Goal: Task Accomplishment & Management: Manage account settings

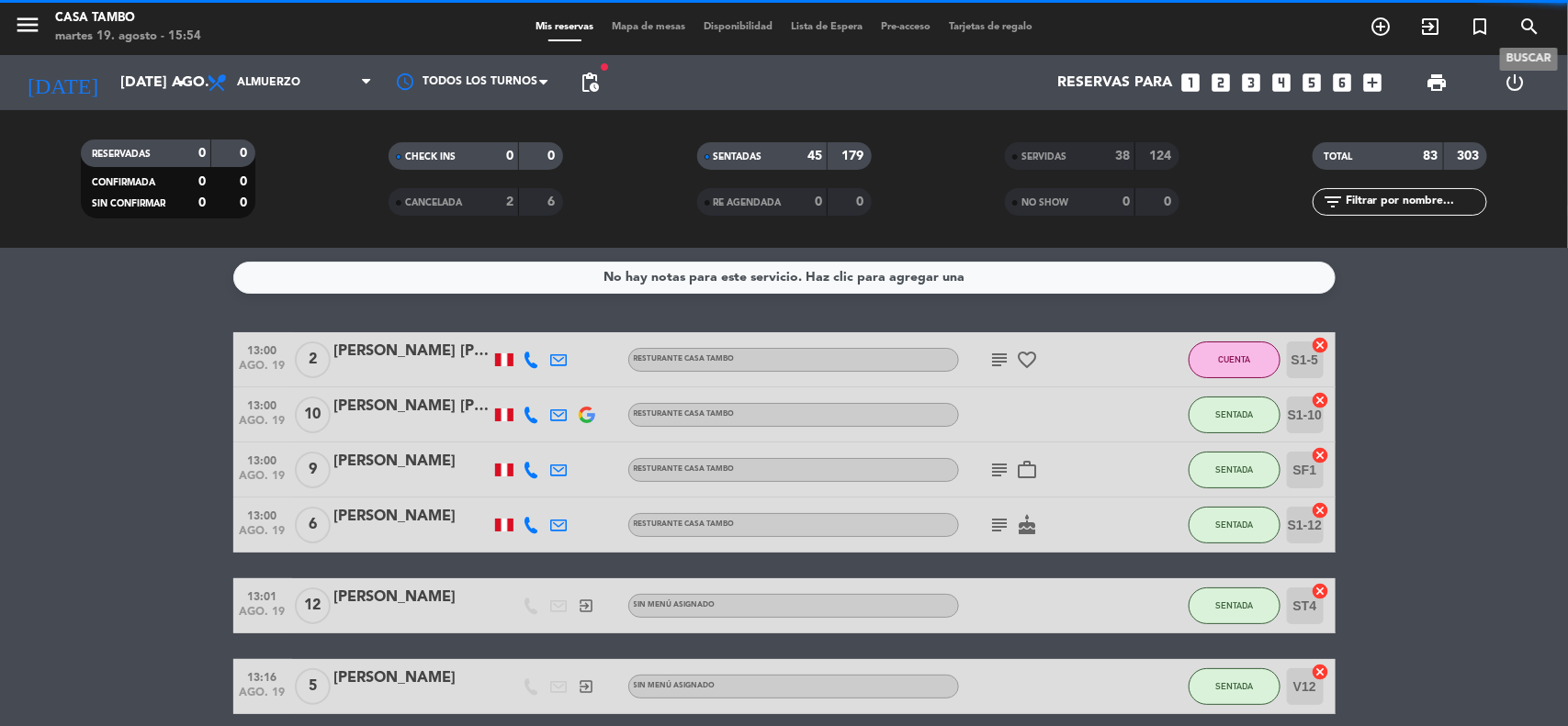
click at [1527, 14] on span "search" at bounding box center [1529, 27] width 50 height 31
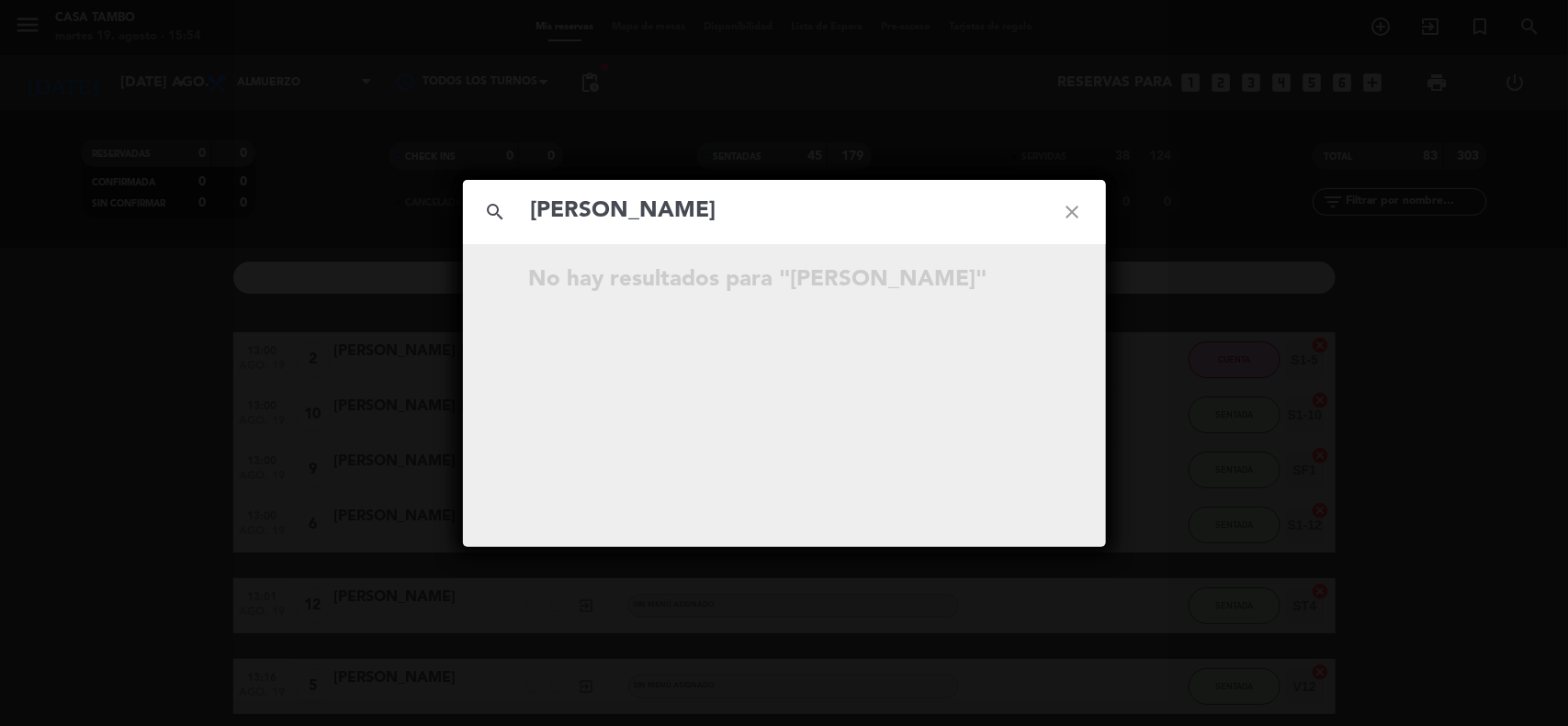
click at [559, 216] on input "[PERSON_NAME]" at bounding box center [784, 211] width 511 height 38
click at [607, 212] on input "[PERSON_NAME]" at bounding box center [784, 211] width 511 height 38
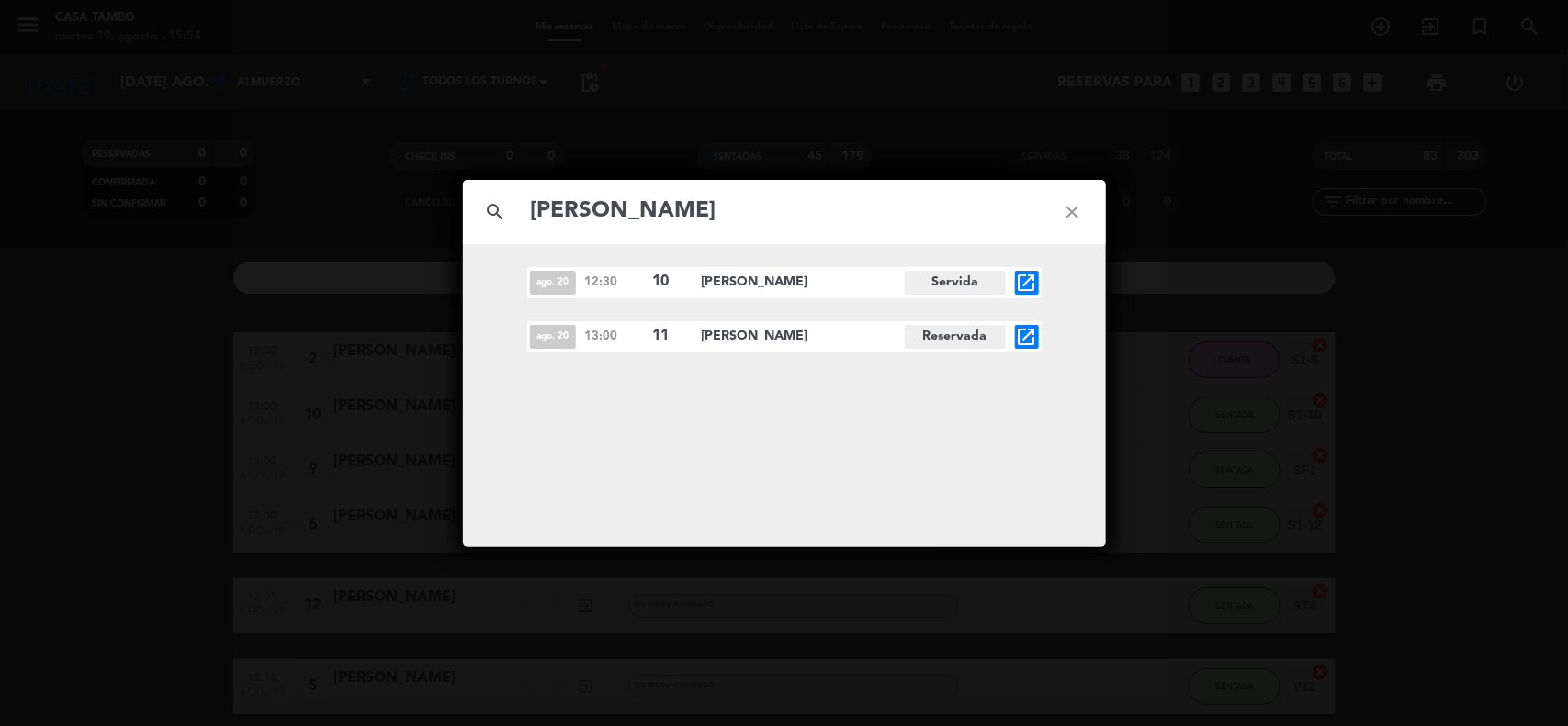
type input "[PERSON_NAME]"
click at [1031, 287] on icon "open_in_new" at bounding box center [1027, 283] width 22 height 22
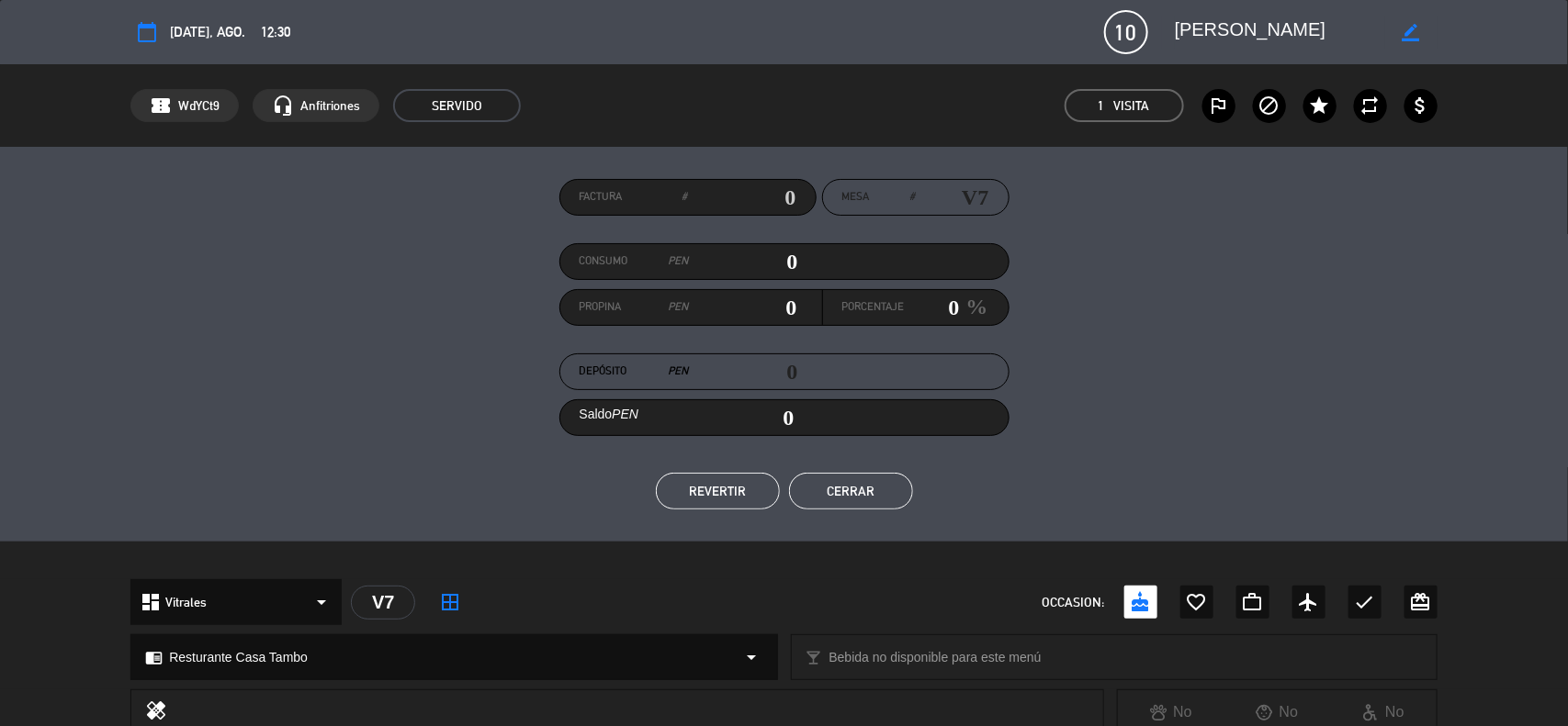
click at [142, 32] on icon "calendar_today" at bounding box center [147, 32] width 22 height 22
click at [861, 482] on button "Cerrar" at bounding box center [851, 491] width 124 height 37
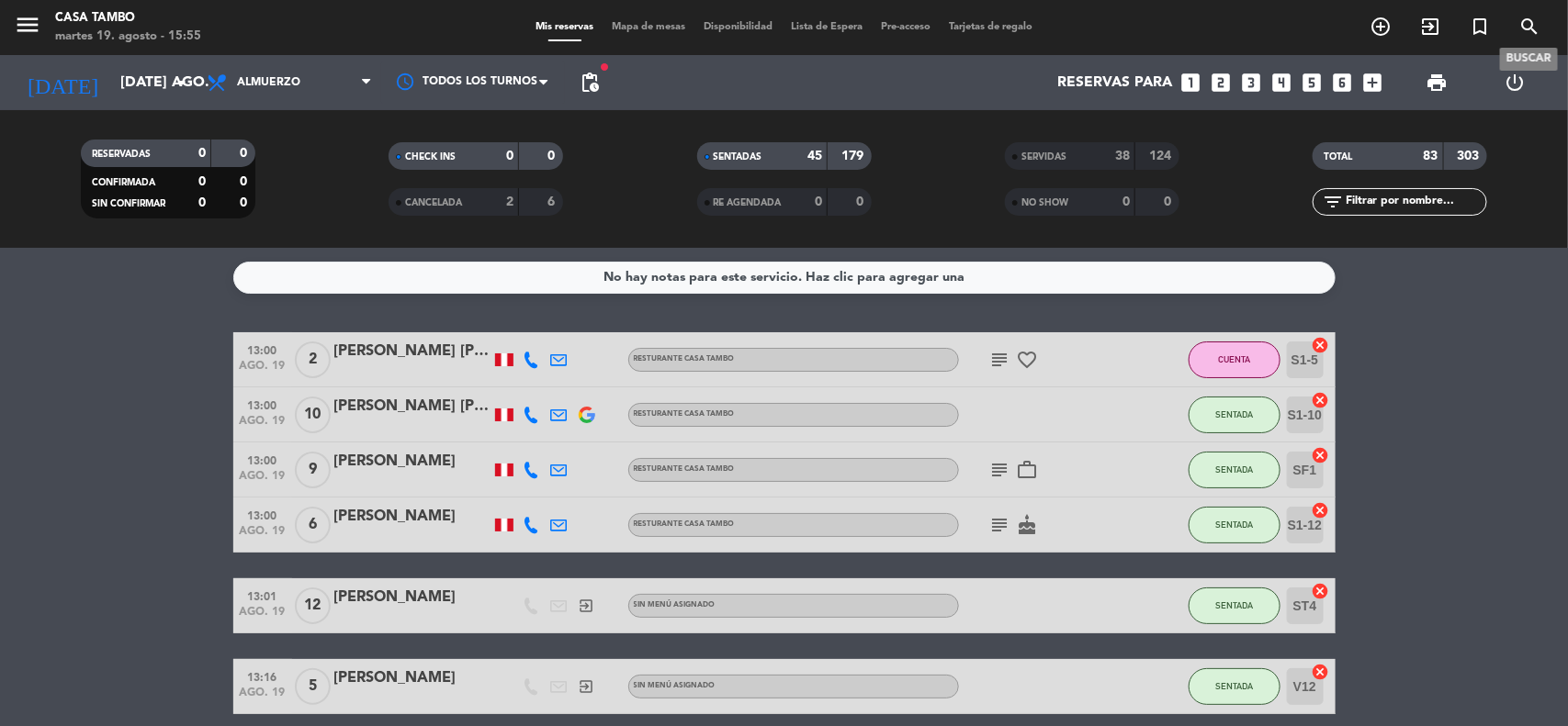
click at [1521, 21] on icon "search" at bounding box center [1529, 27] width 22 height 22
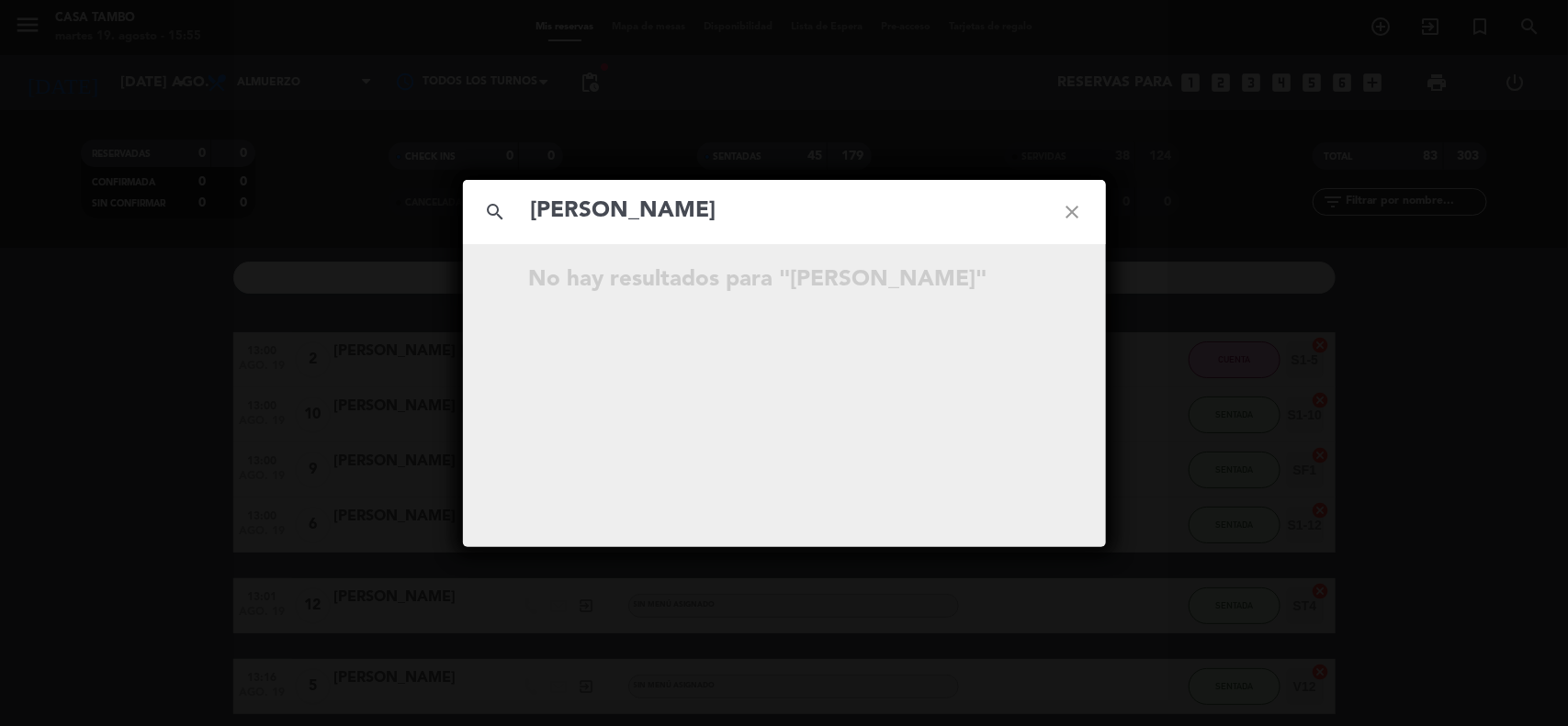
click at [560, 208] on input "[PERSON_NAME]" at bounding box center [784, 211] width 511 height 38
click at [584, 218] on input "[PERSON_NAME]" at bounding box center [784, 211] width 511 height 38
type input "[PERSON_NAME]"
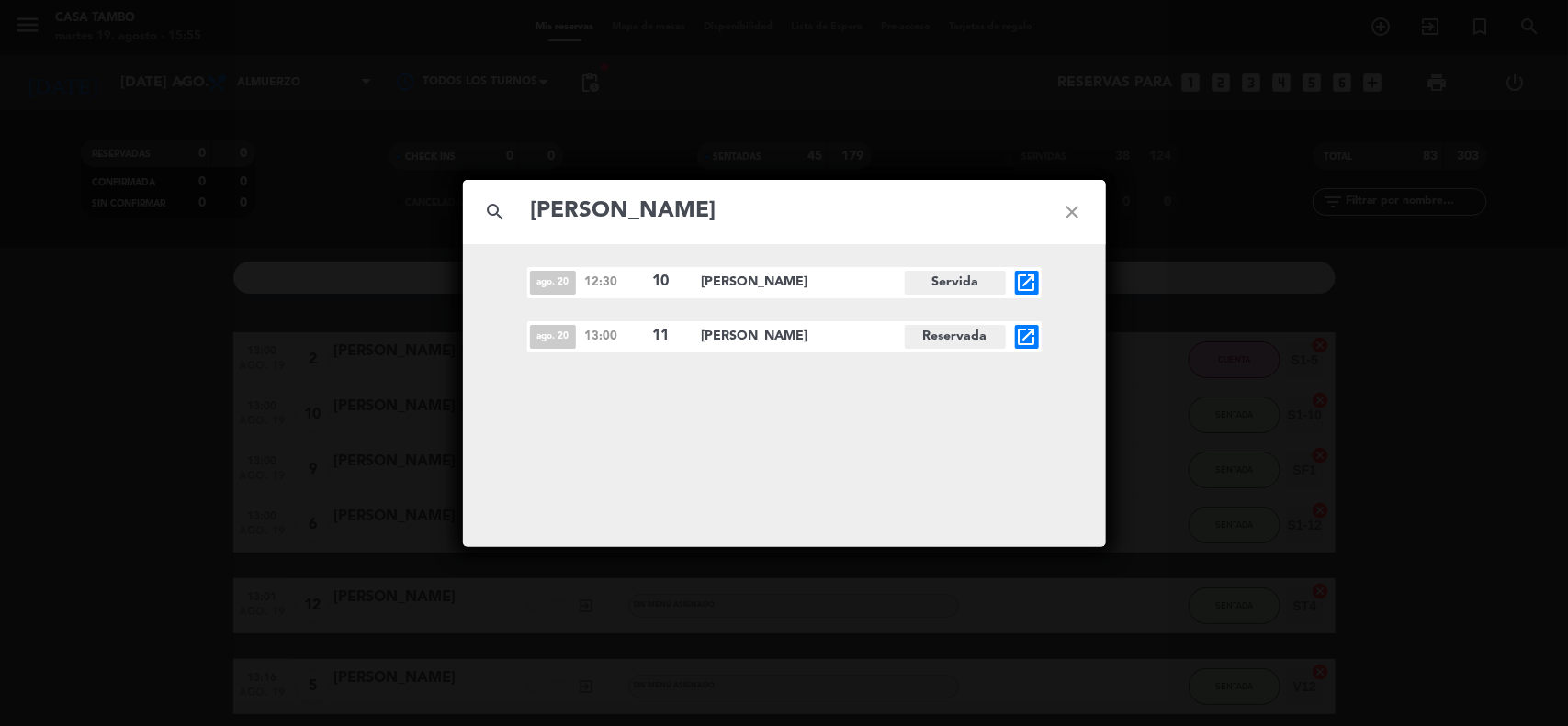
click at [1029, 334] on icon "open_in_new" at bounding box center [1027, 337] width 22 height 22
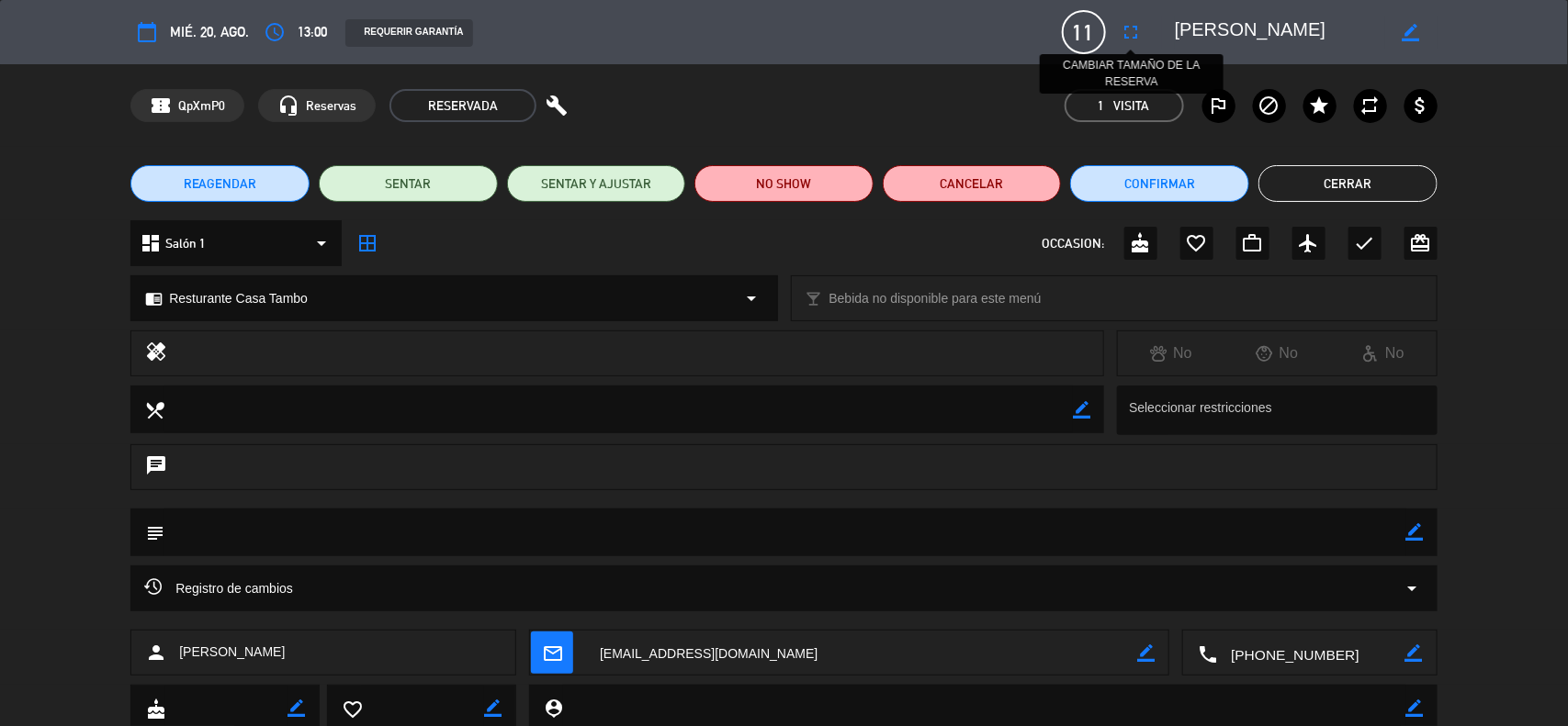
click at [1128, 26] on icon "fullscreen" at bounding box center [1132, 32] width 22 height 22
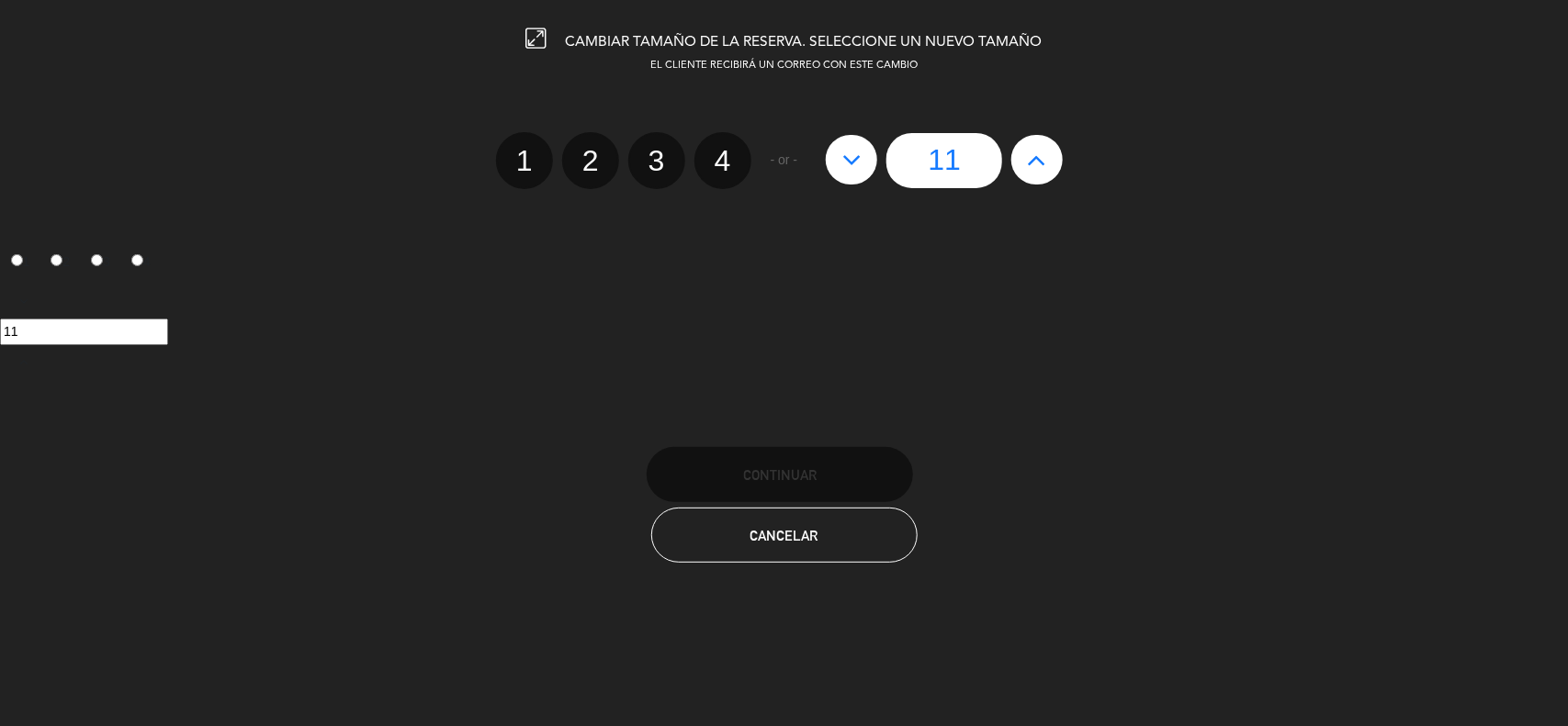
click at [1038, 165] on icon at bounding box center [1037, 159] width 19 height 29
type input "12"
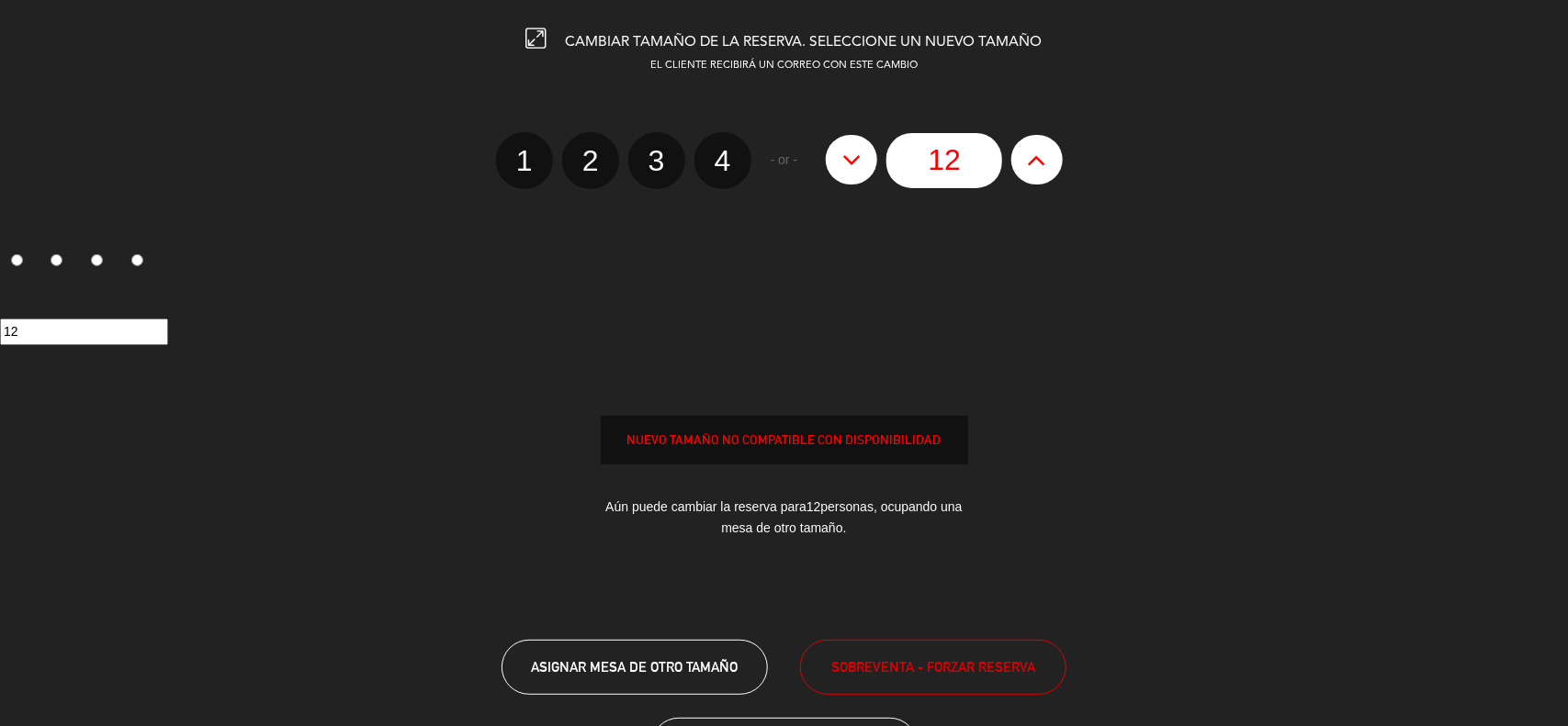
click at [1038, 165] on icon at bounding box center [1037, 159] width 19 height 29
type input "13"
click at [1038, 165] on icon at bounding box center [1037, 159] width 19 height 29
type input "14"
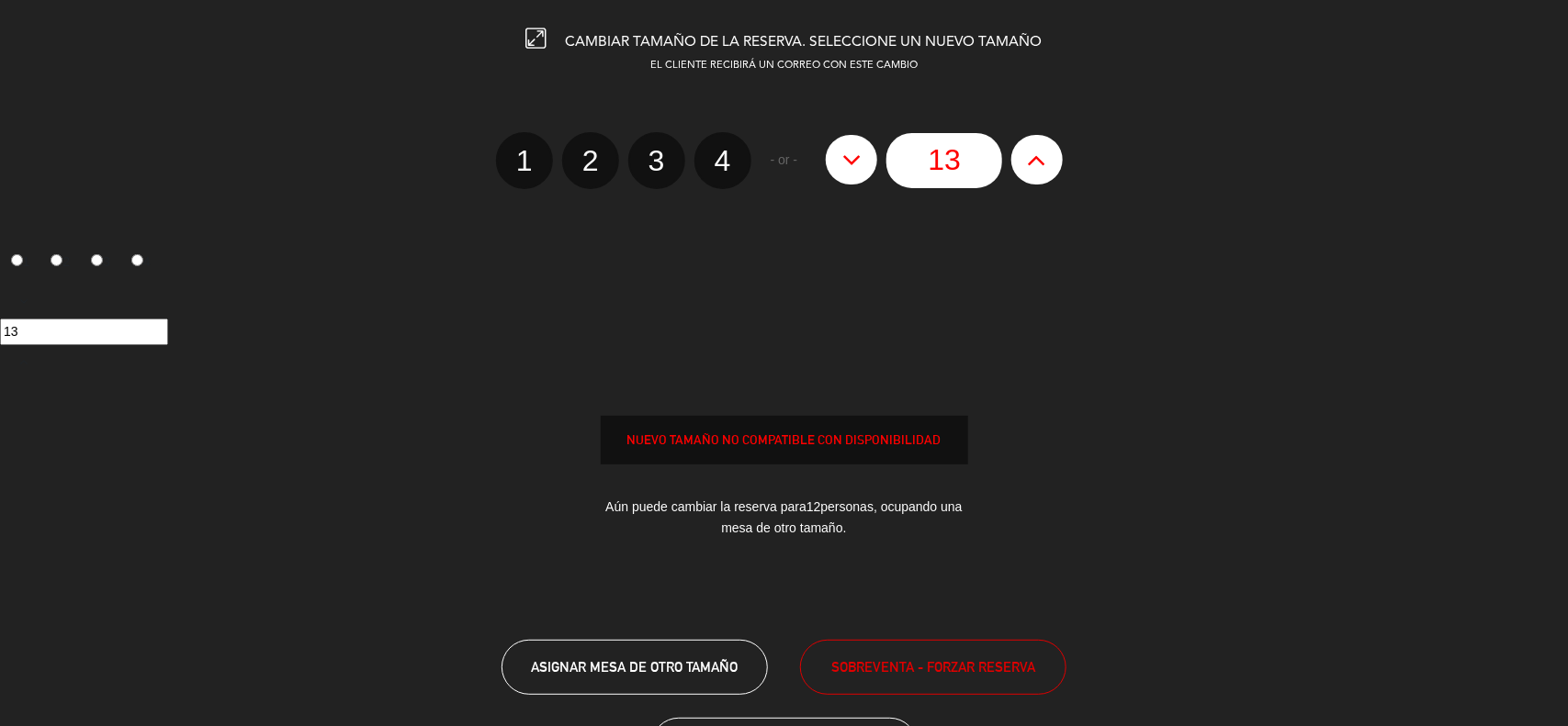
type input "14"
click at [1038, 165] on icon at bounding box center [1037, 159] width 19 height 29
type input "15"
click at [1038, 165] on icon at bounding box center [1037, 159] width 19 height 29
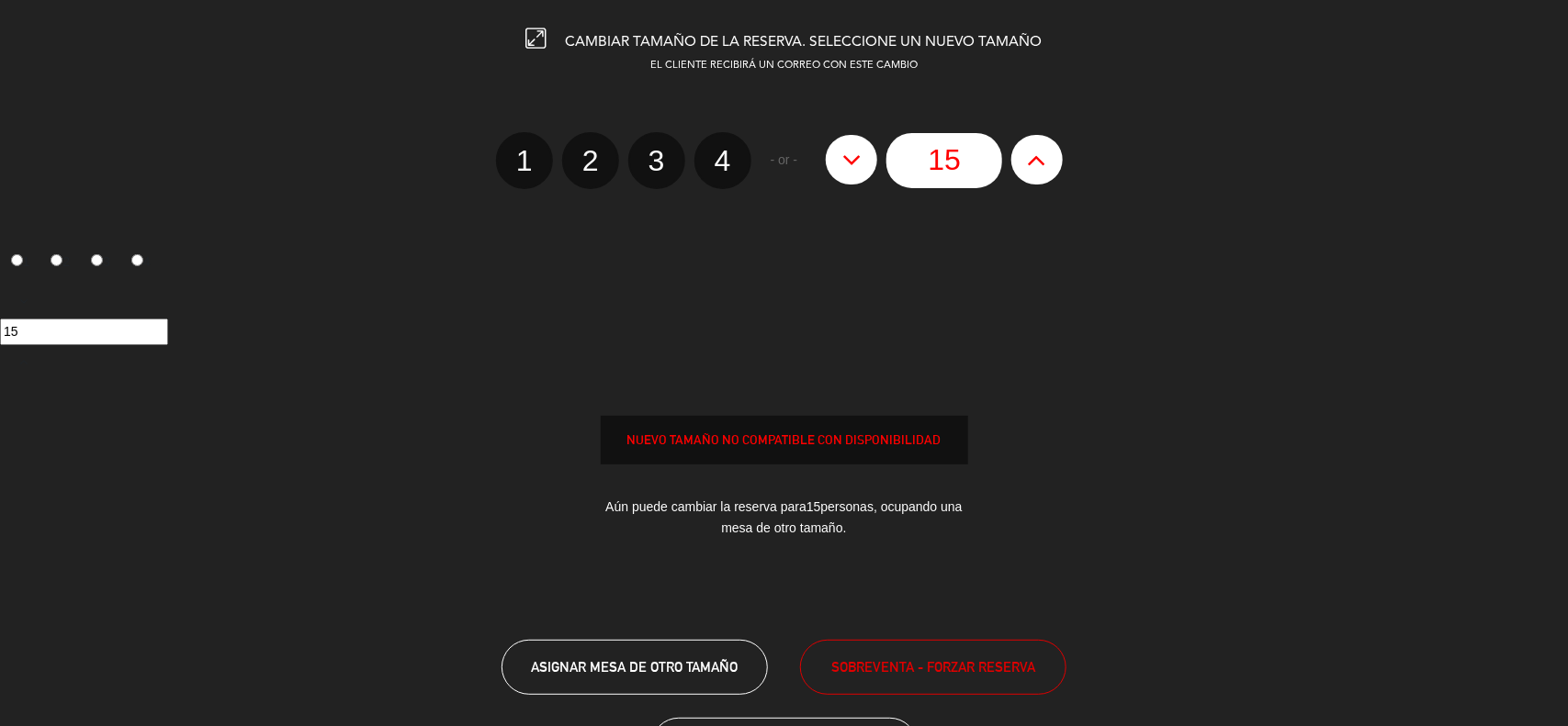
type input "16"
click at [1038, 165] on icon at bounding box center [1037, 159] width 19 height 29
type input "17"
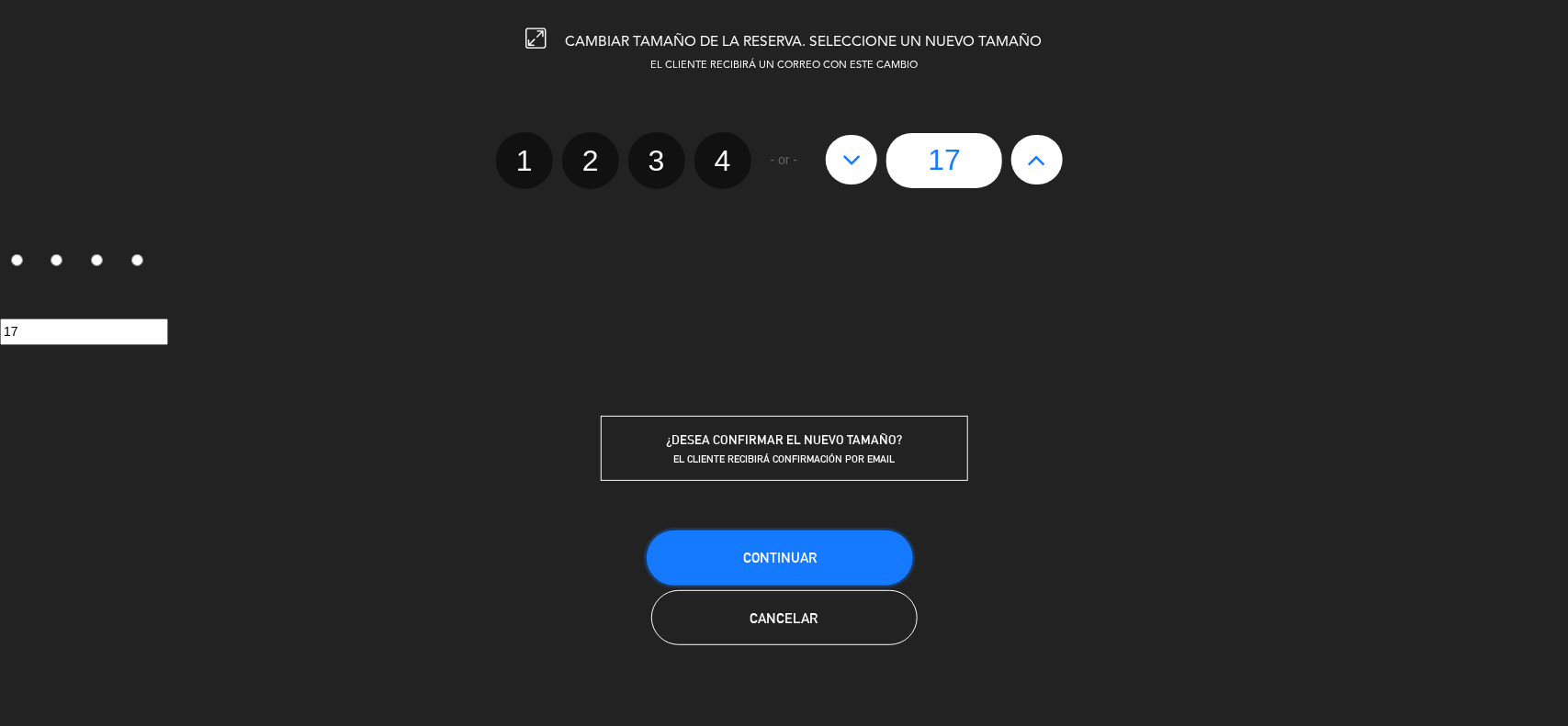
click at [777, 533] on button "Continuar" at bounding box center [779, 558] width 266 height 55
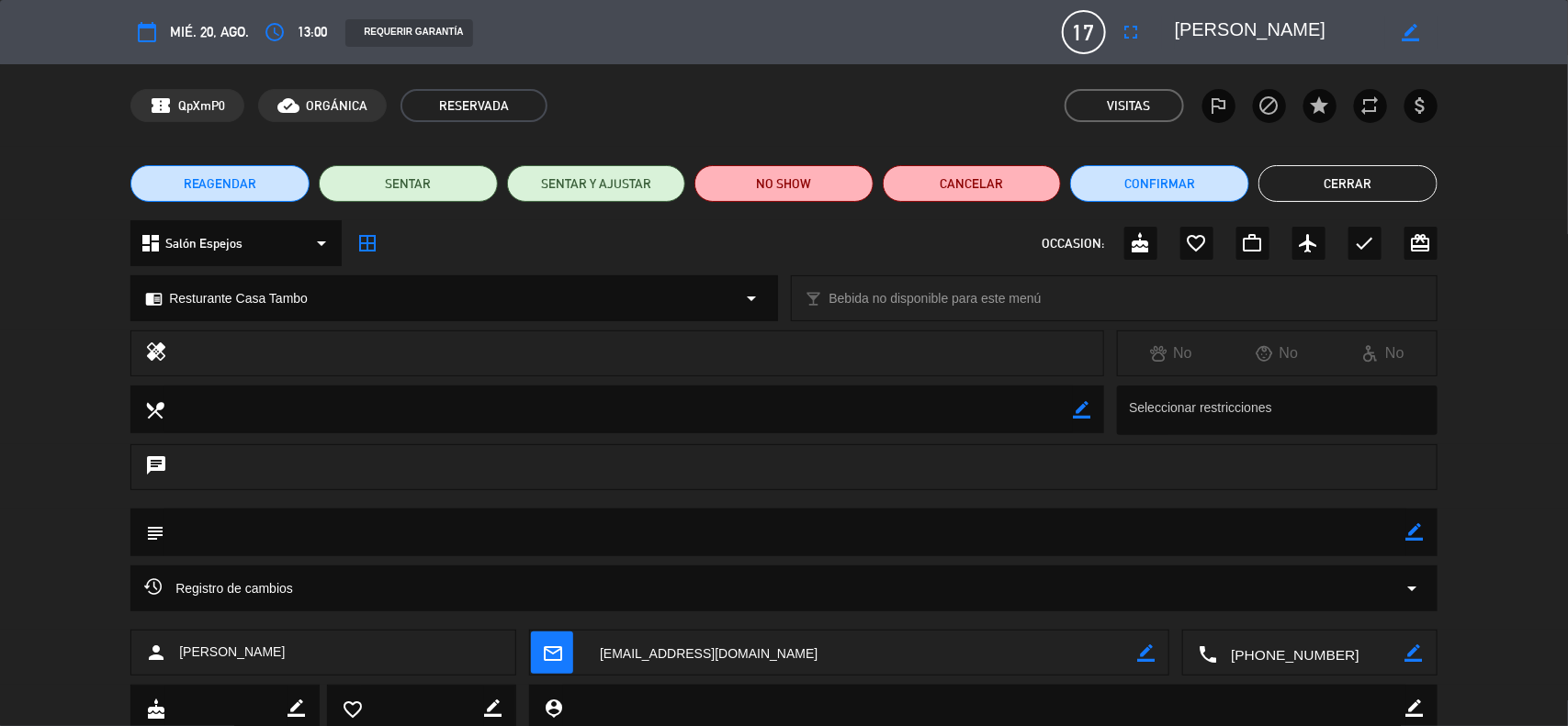
click at [1372, 352] on icon at bounding box center [1371, 354] width 17 height 17
click at [1419, 534] on icon "border_color" at bounding box center [1414, 532] width 18 height 18
click at [1267, 540] on textarea at bounding box center [784, 532] width 1242 height 47
type textarea "hay una persona en silla [PERSON_NAME]."
click at [1417, 525] on icon at bounding box center [1414, 532] width 18 height 18
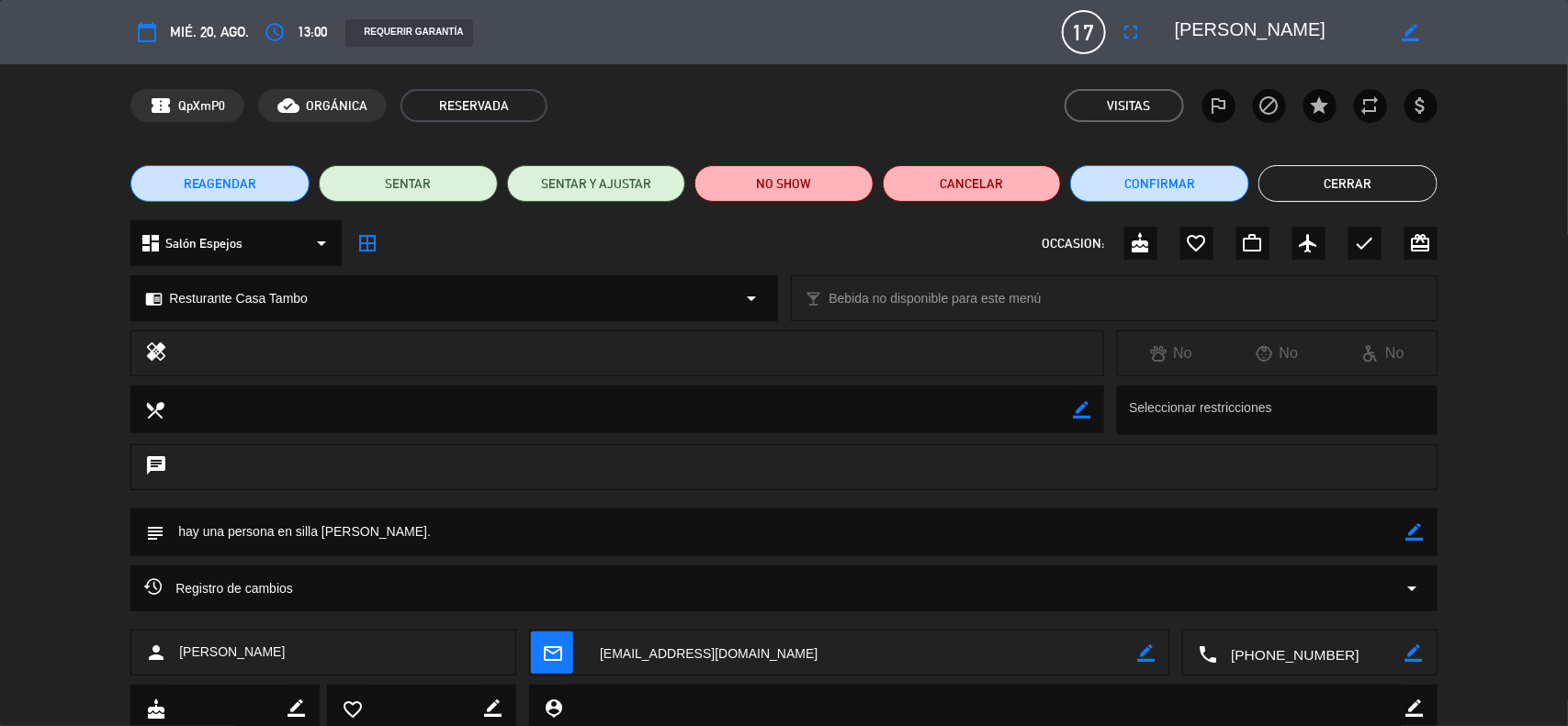
click at [1395, 172] on button "Cerrar" at bounding box center [1348, 183] width 179 height 37
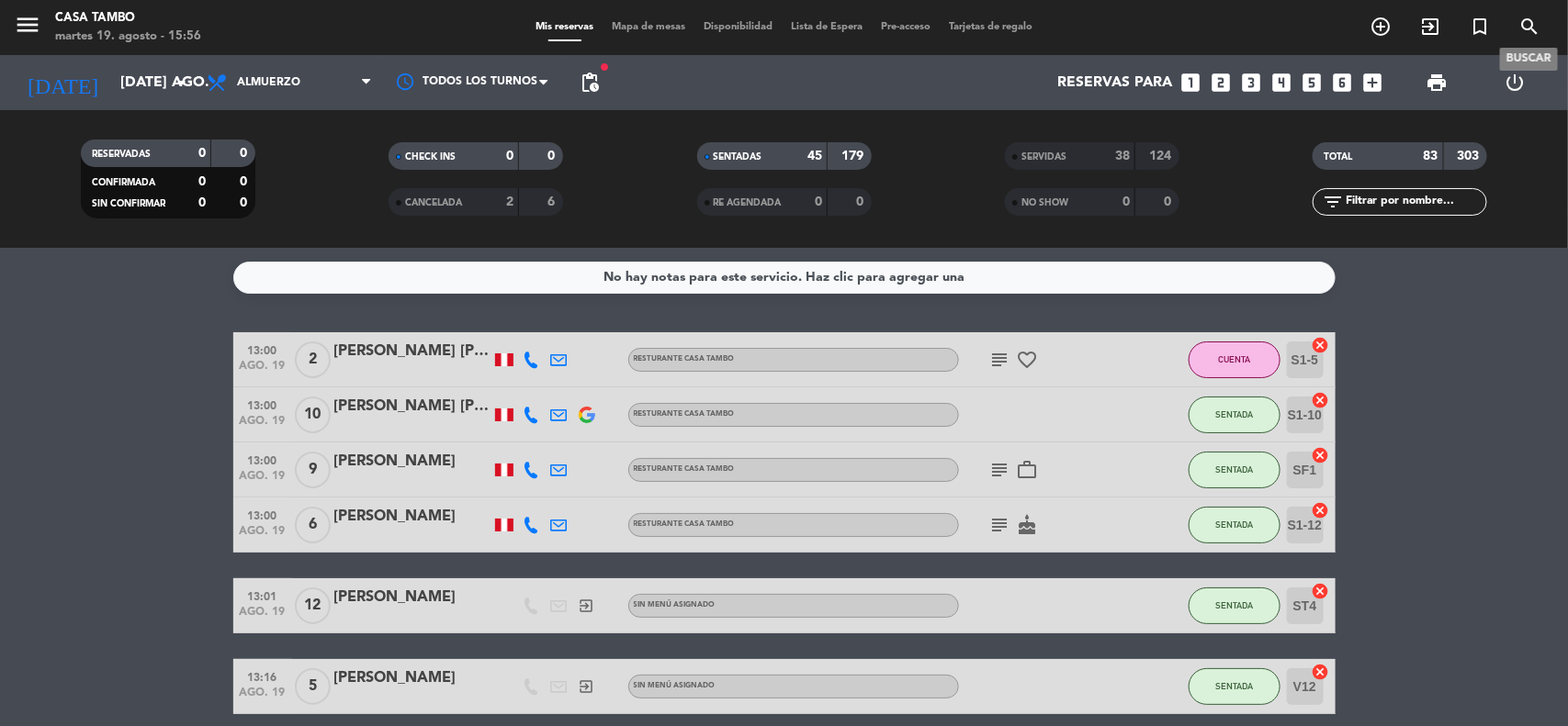
click at [1534, 20] on icon "search" at bounding box center [1529, 27] width 22 height 22
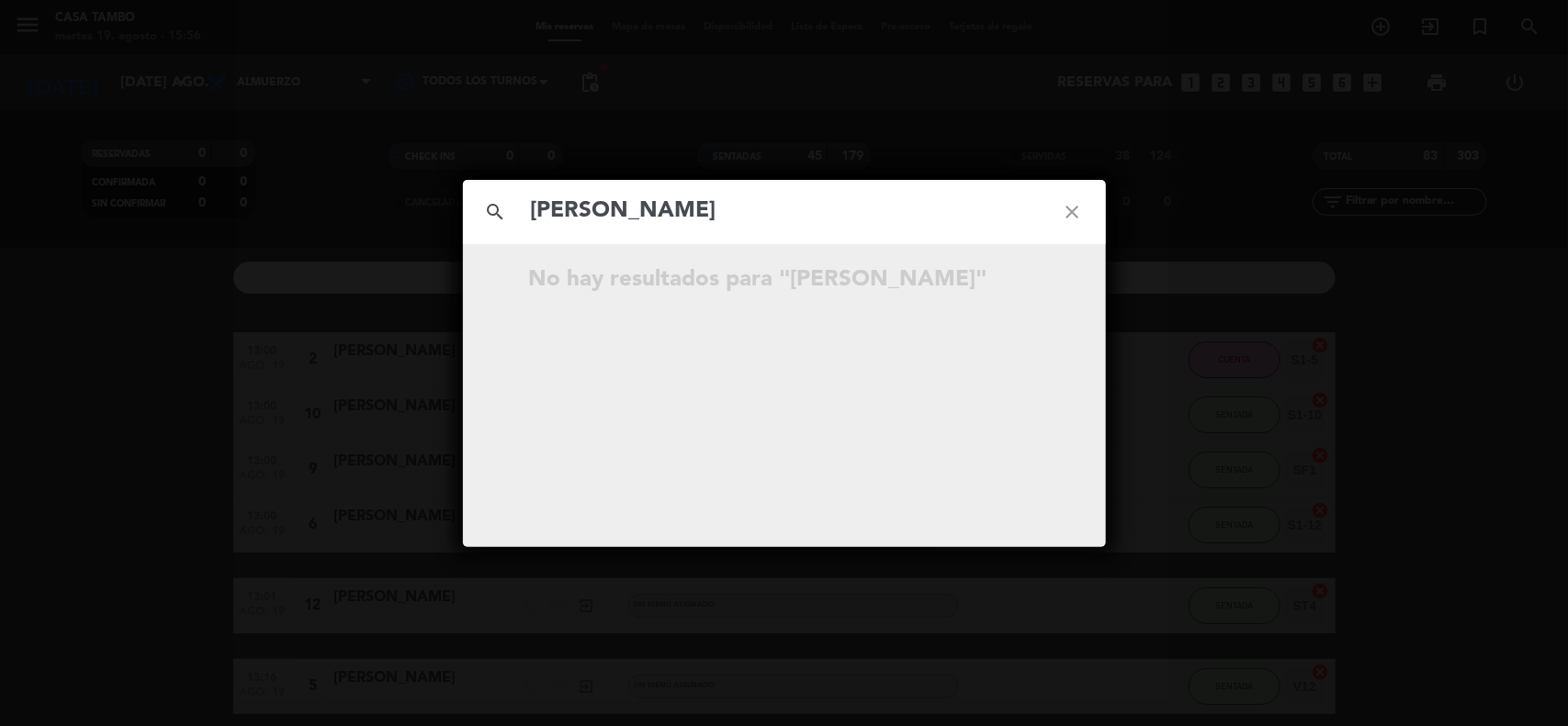
click at [611, 203] on input "[PERSON_NAME]" at bounding box center [784, 211] width 511 height 38
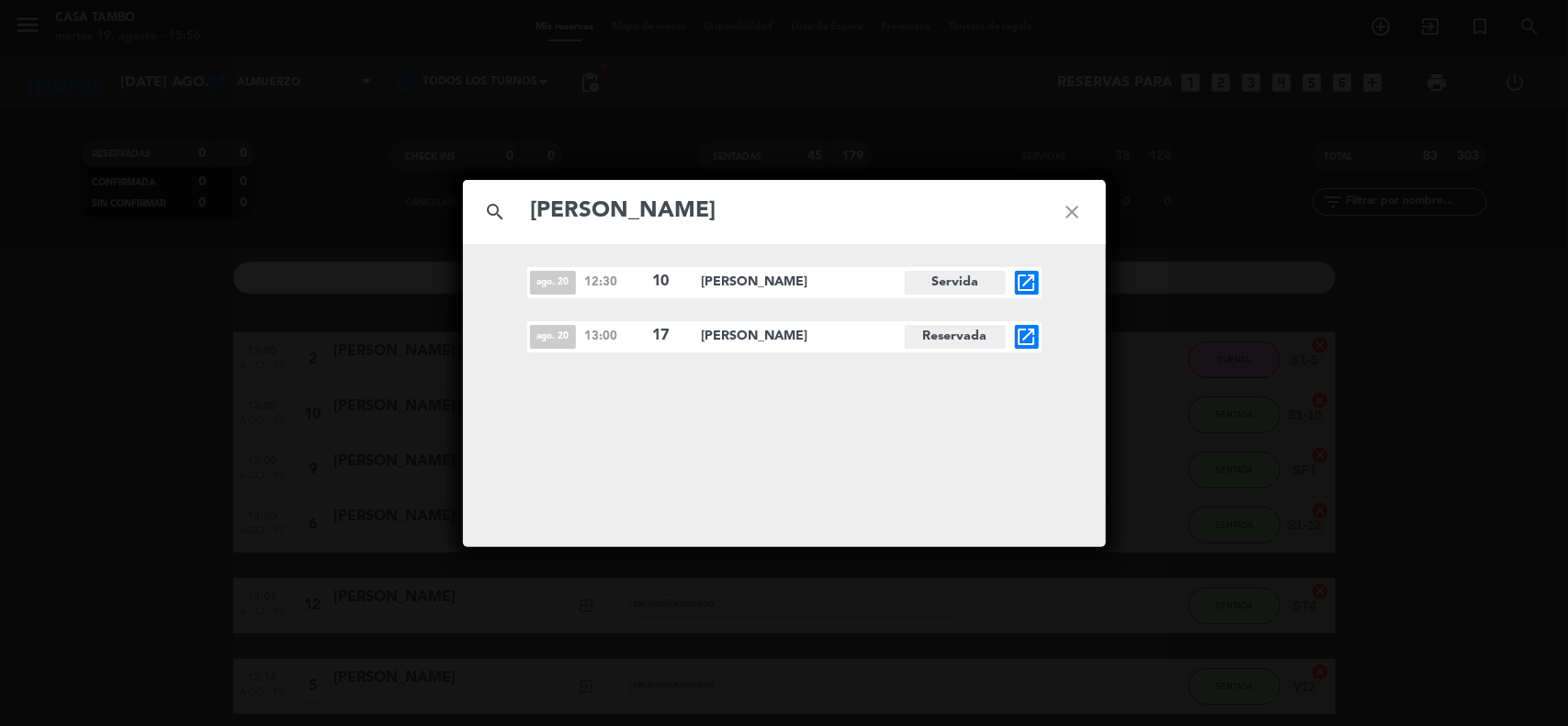
type input "[PERSON_NAME]"
click at [1075, 199] on icon "close" at bounding box center [1073, 212] width 66 height 66
click at [1075, 218] on icon "close" at bounding box center [1073, 212] width 66 height 66
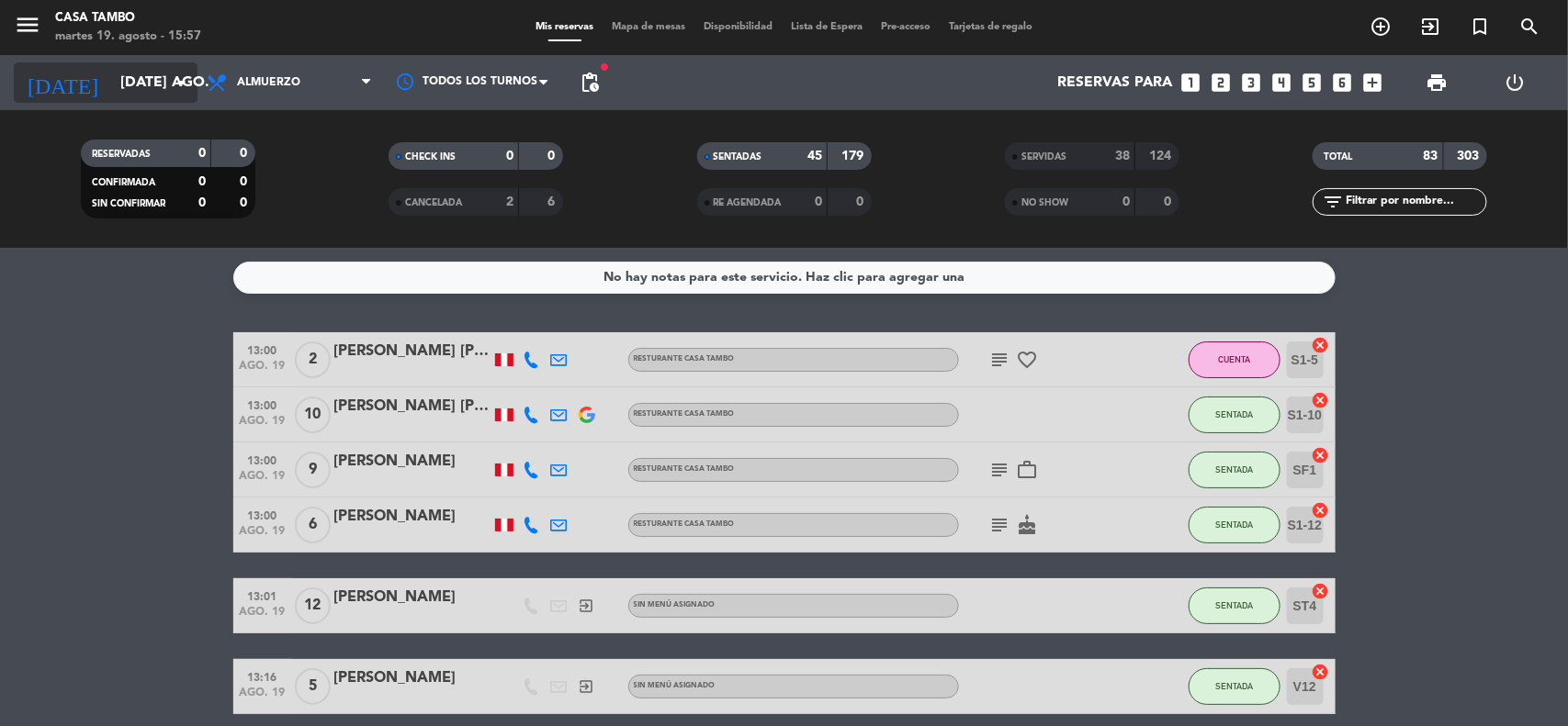
click at [112, 86] on input "[DATE] ago." at bounding box center [208, 83] width 194 height 36
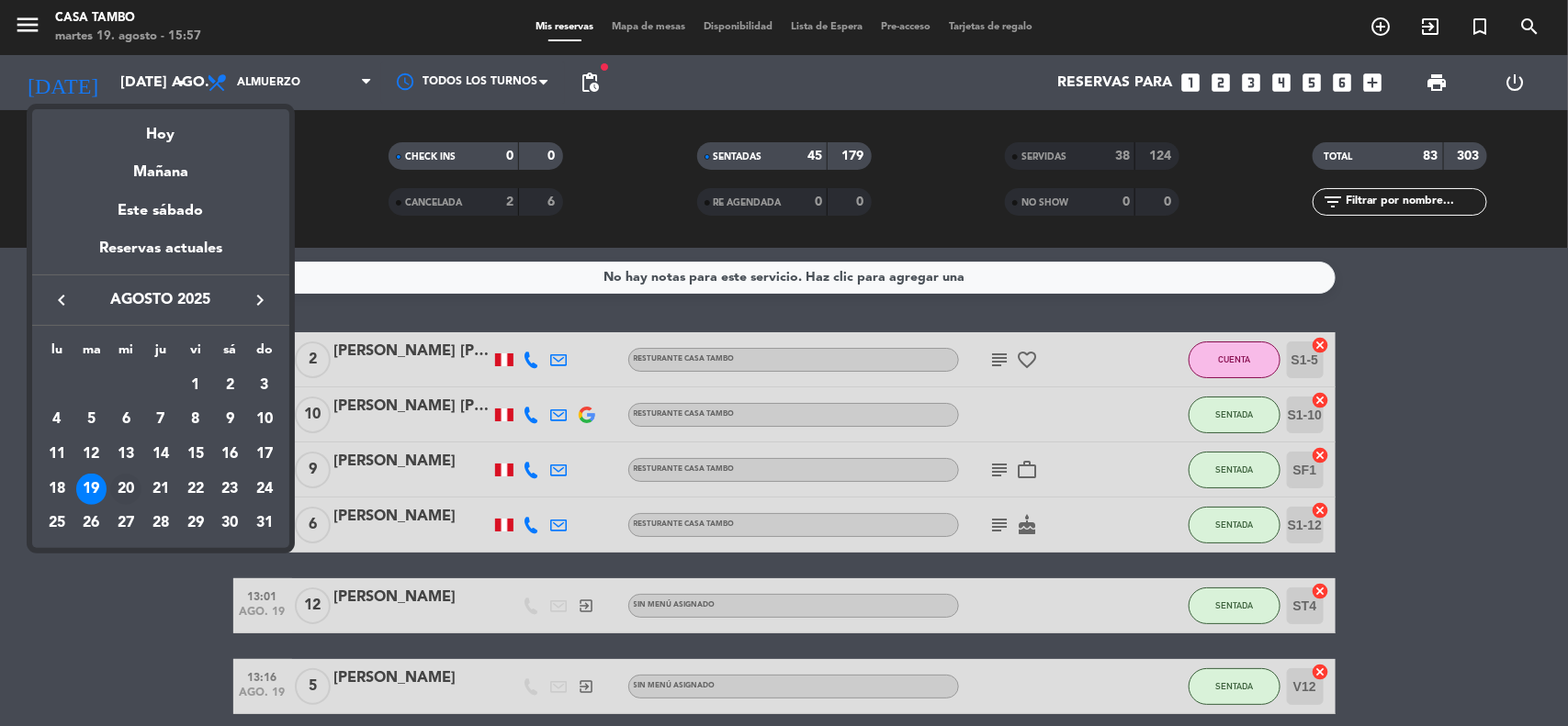
click at [117, 485] on div "20" at bounding box center [126, 489] width 31 height 31
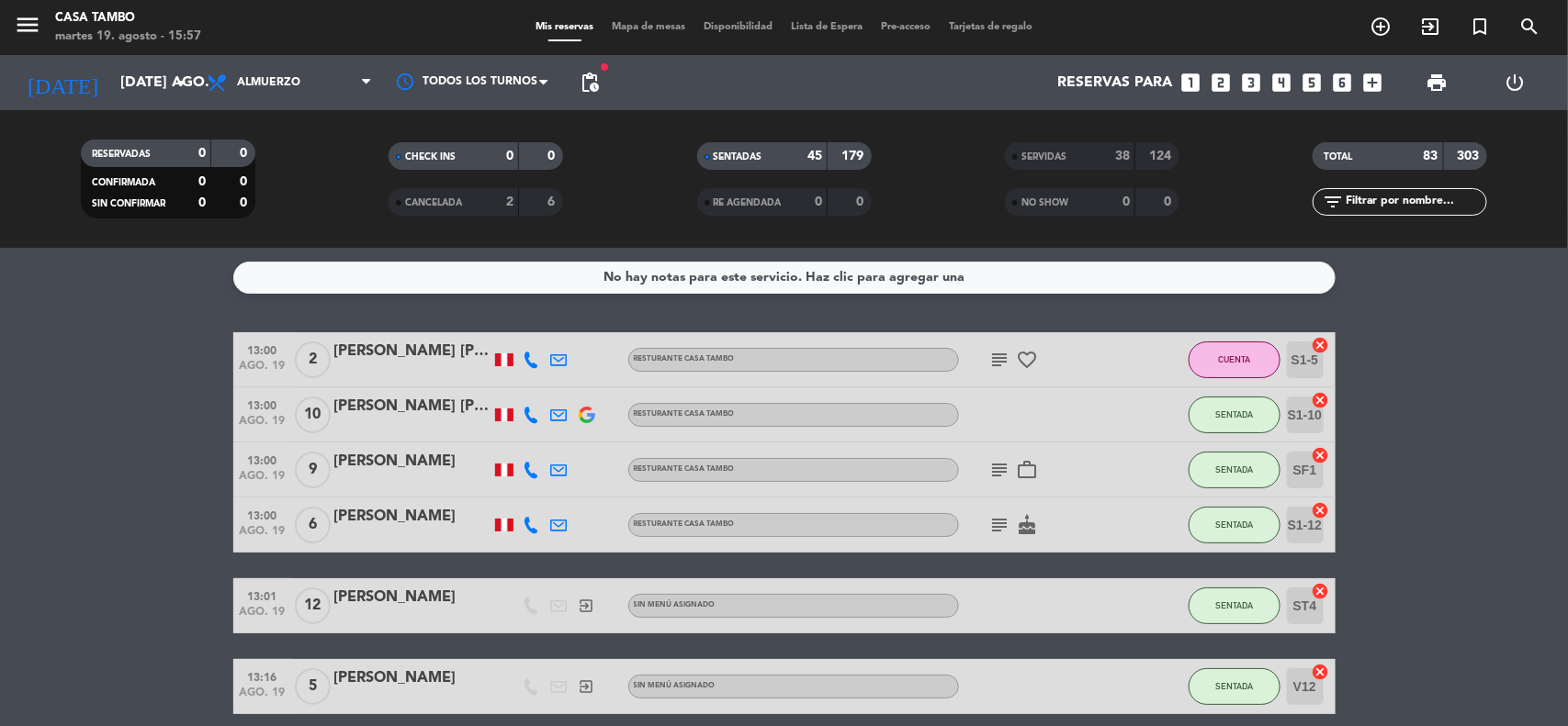
type input "mié. 20 ago."
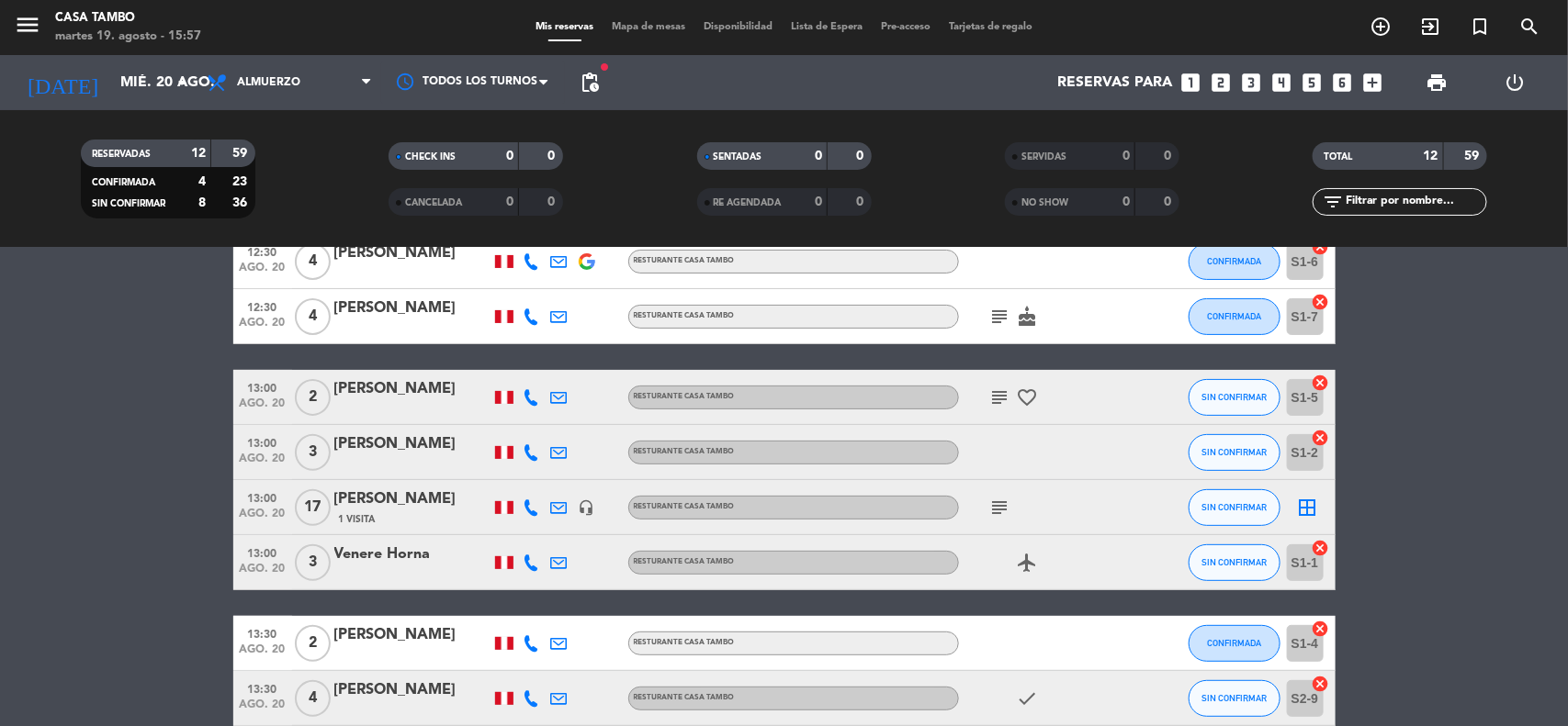
scroll to position [229, 0]
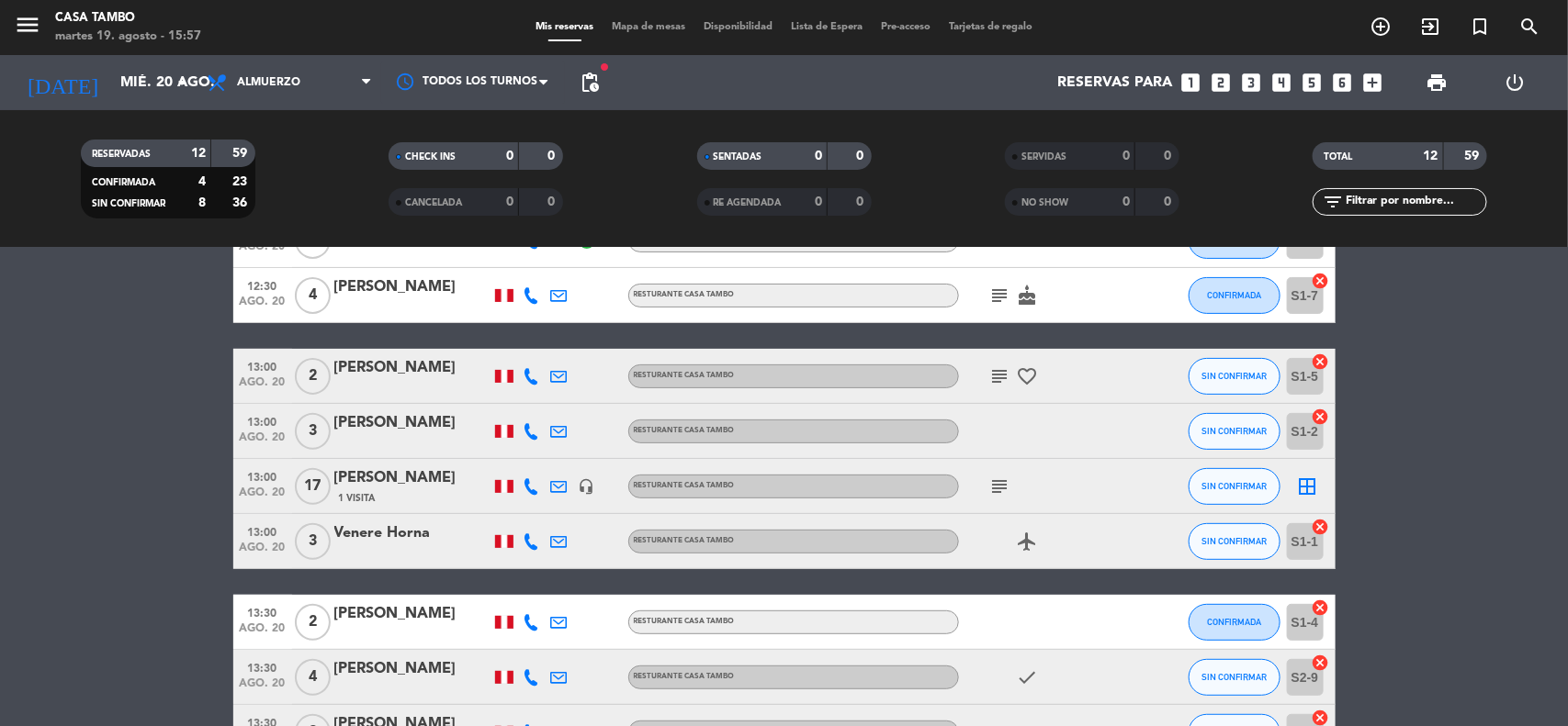
click at [997, 493] on icon "subject" at bounding box center [1000, 486] width 22 height 22
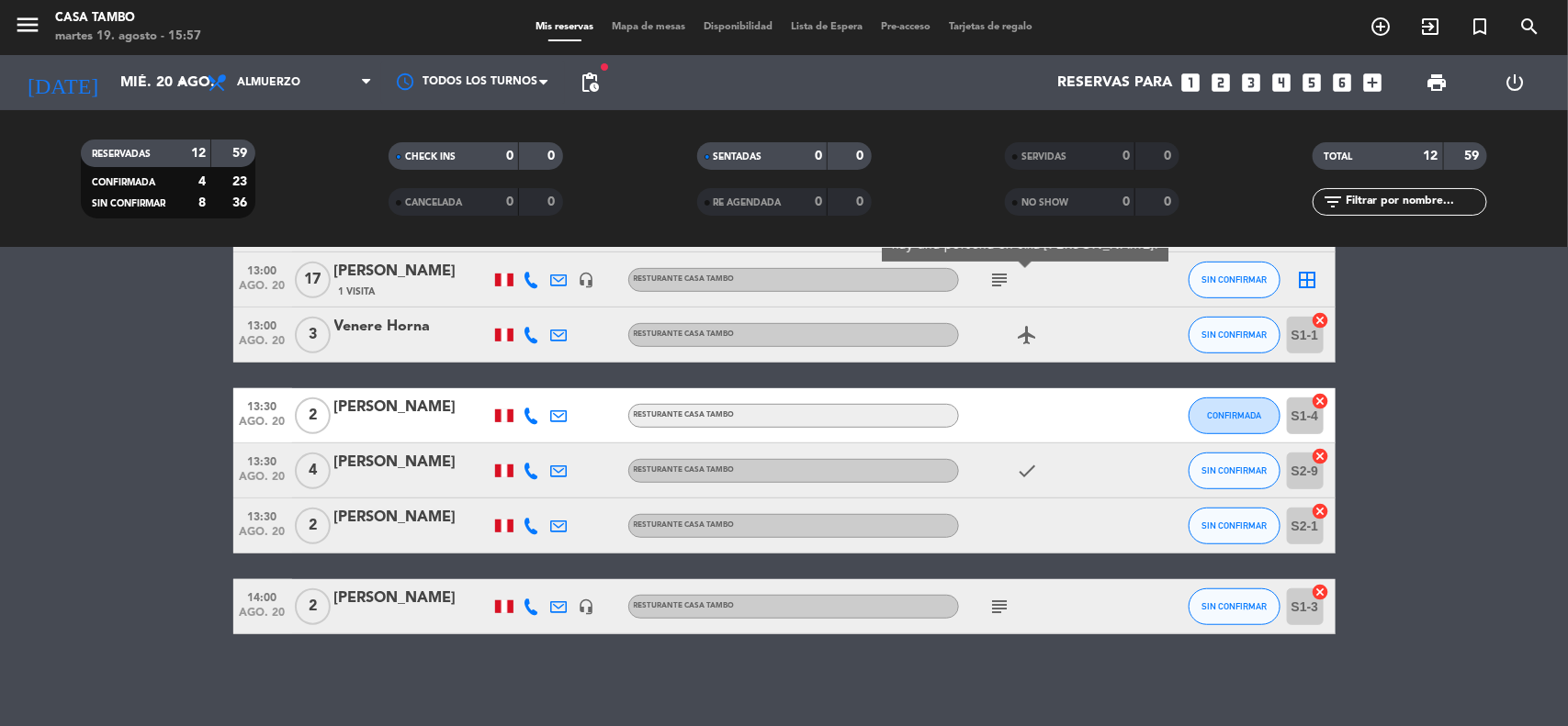
scroll to position [0, 0]
